Goal: Task Accomplishment & Management: Manage account settings

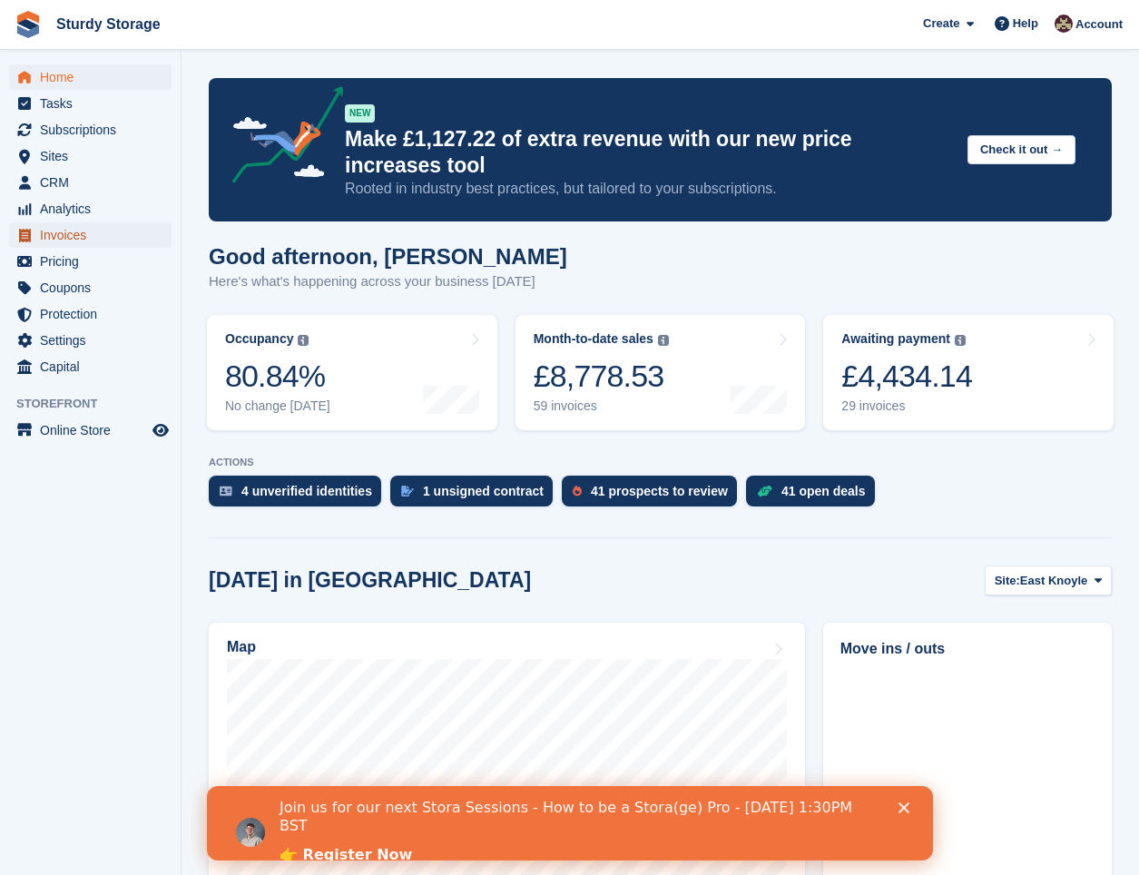
click at [56, 234] on span "Invoices" at bounding box center [94, 234] width 109 height 25
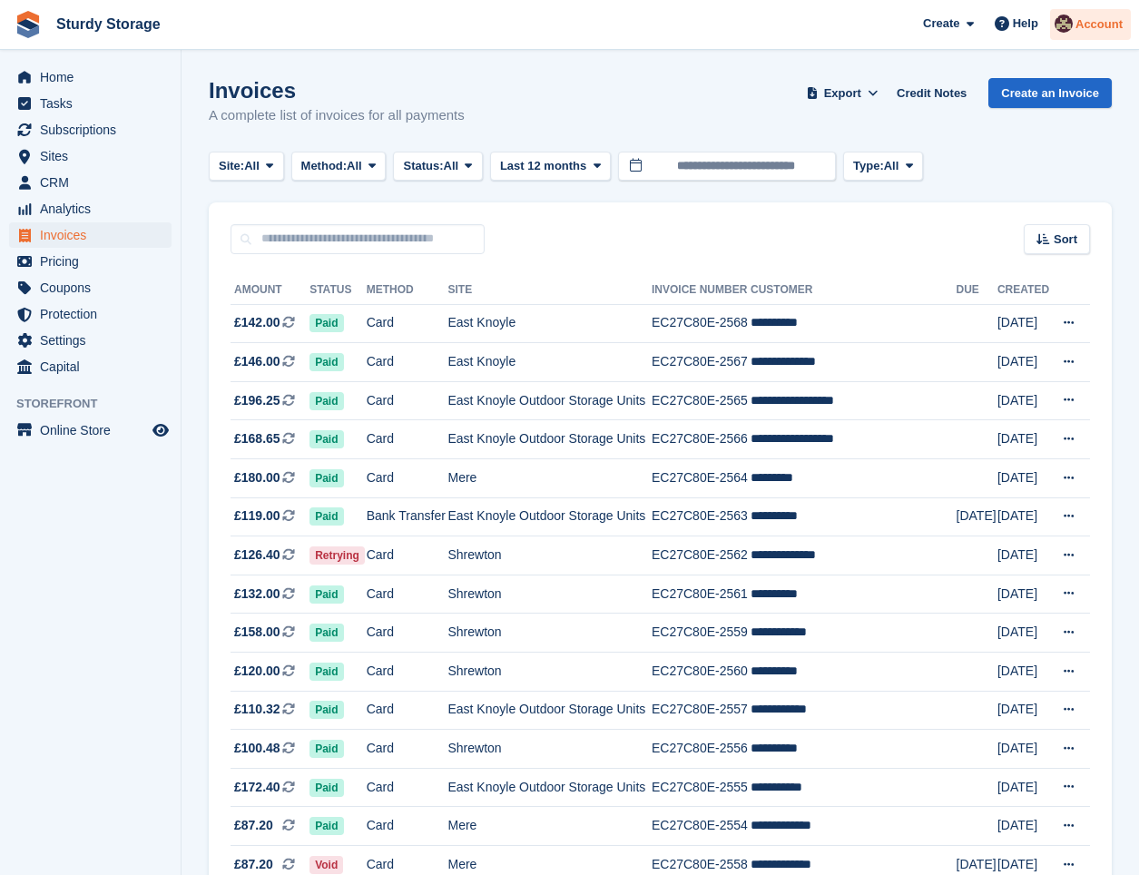
click at [1100, 17] on span "Account" at bounding box center [1099, 24] width 47 height 18
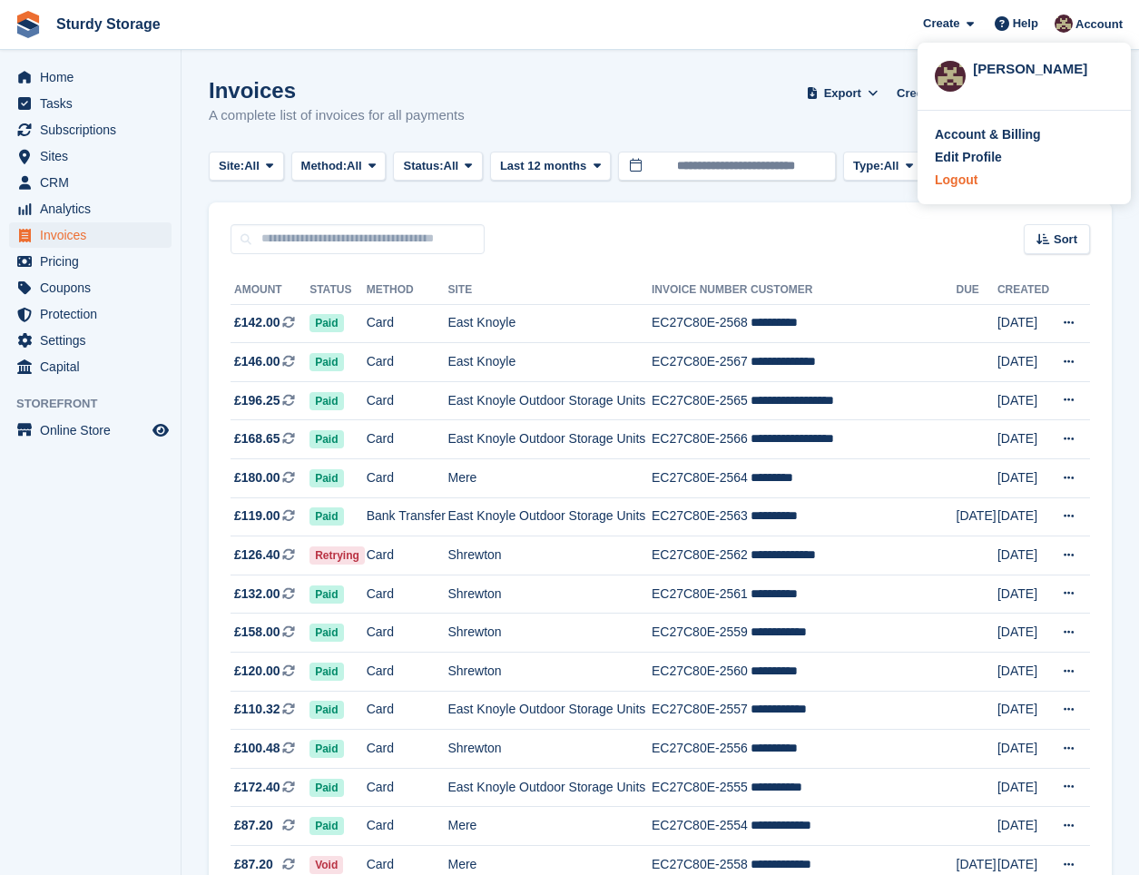
click at [955, 178] on div "Logout" at bounding box center [956, 180] width 43 height 19
